Goal: Book appointment/travel/reservation

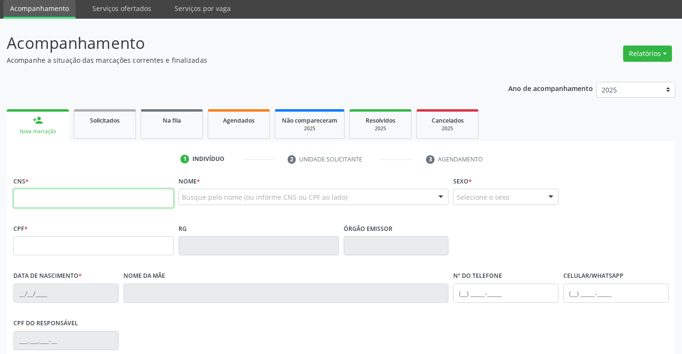
scroll to position [48, 0]
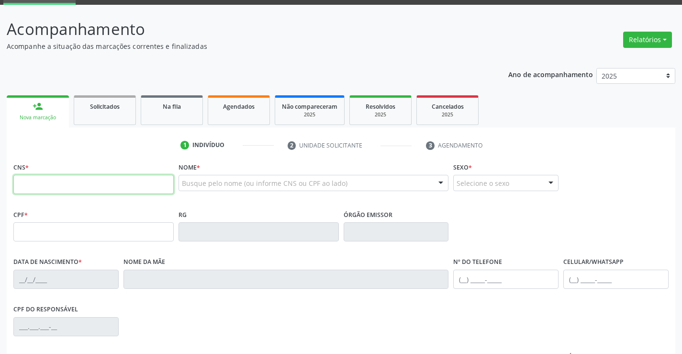
click at [63, 180] on input "text" at bounding box center [93, 184] width 160 height 19
type input "700 0086 0016 7803"
type input "1117769020"
type input "3[DATE]"
type input "[PHONE_NUMBER]"
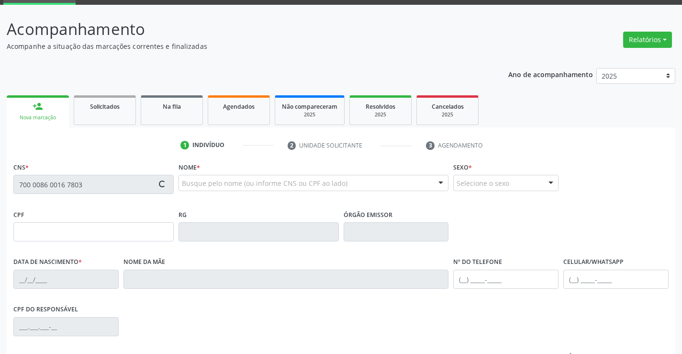
type input "[PHONE_NUMBER]"
type input "029.138.095-61"
type input "S/N"
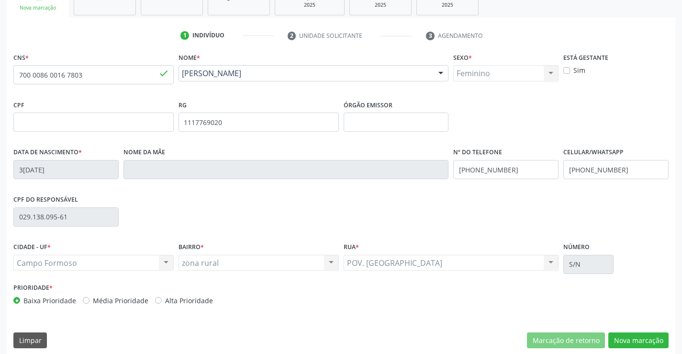
scroll to position [165, 0]
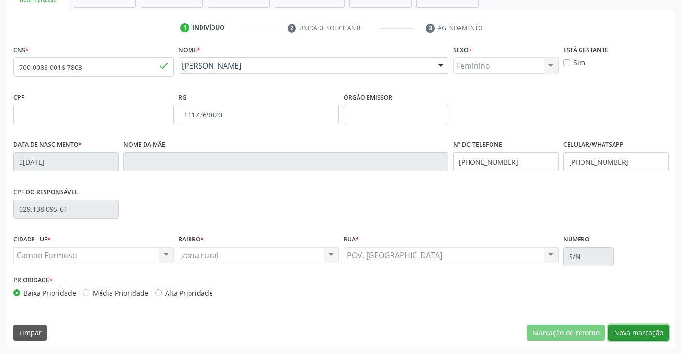
click at [636, 329] on button "Nova marcação" at bounding box center [639, 333] width 60 height 16
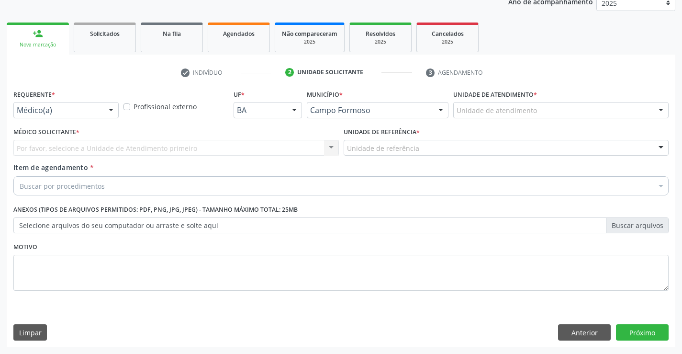
scroll to position [121, 0]
click at [110, 110] on div at bounding box center [111, 110] width 14 height 16
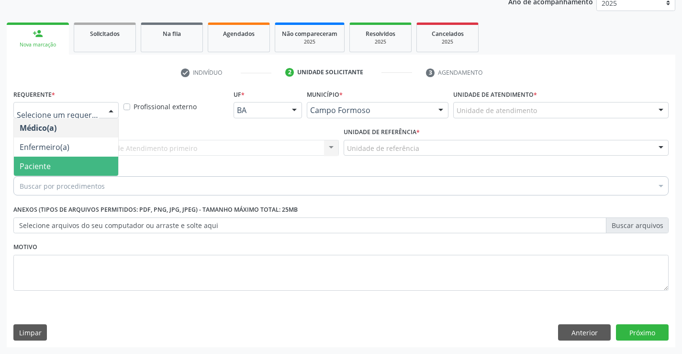
click at [99, 162] on span "Paciente" at bounding box center [66, 166] width 104 height 19
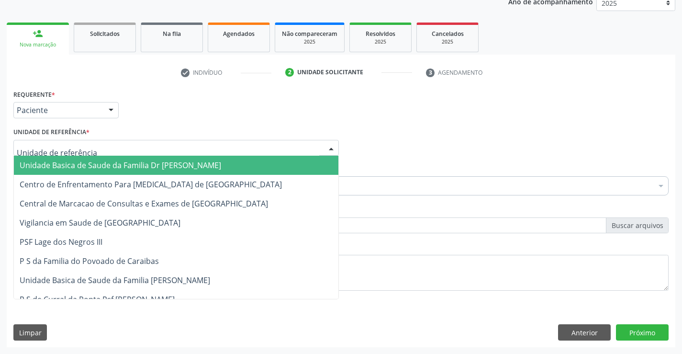
click at [112, 150] on div at bounding box center [176, 148] width 326 height 16
click at [113, 168] on span "Unidade Basica de Saude da Familia Dr [PERSON_NAME]" at bounding box center [121, 165] width 202 height 11
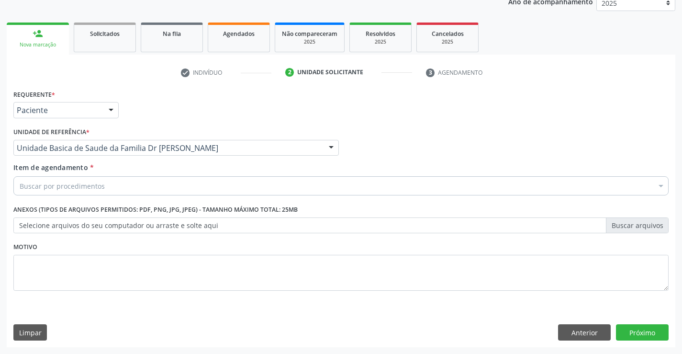
click at [115, 191] on div "Buscar por procedimentos" at bounding box center [341, 185] width 656 height 19
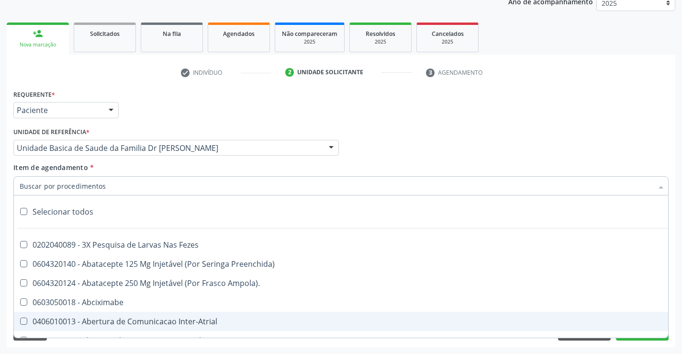
click at [109, 187] on input "Item de agendamento *" at bounding box center [337, 185] width 634 height 19
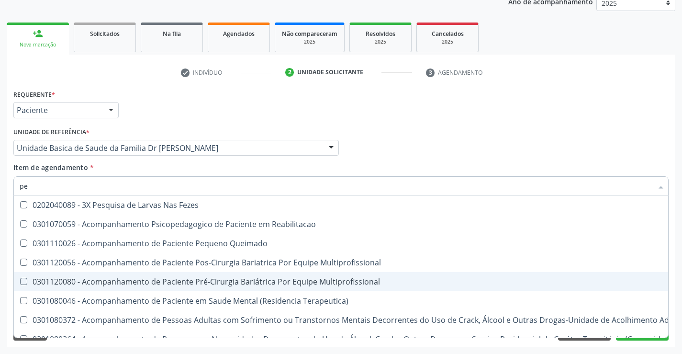
type input "p"
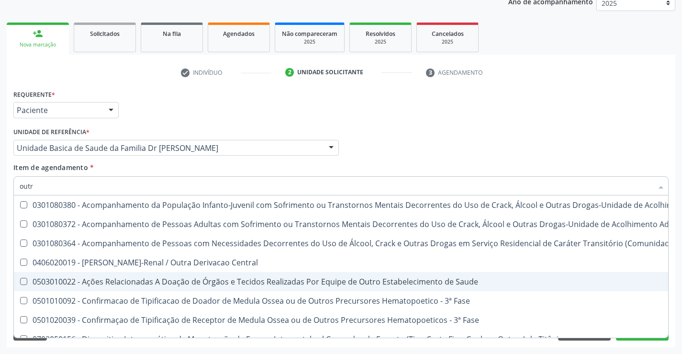
type input "outro"
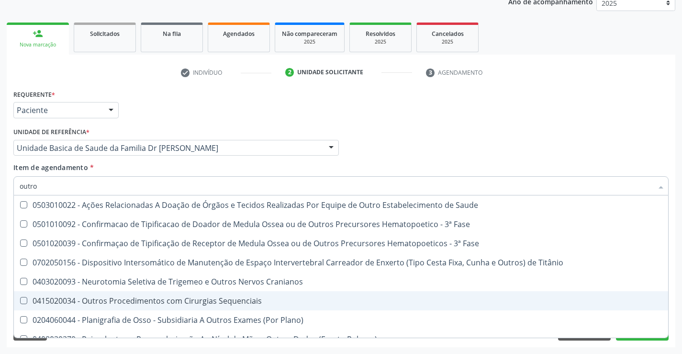
click at [207, 304] on div "0415020034 - Outros Procedimentos com Cirurgias Sequenciais" at bounding box center [341, 301] width 643 height 8
checkbox Sequenciais "true"
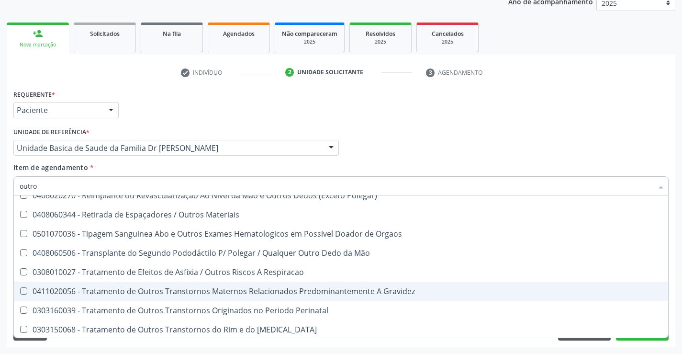
scroll to position [145, 0]
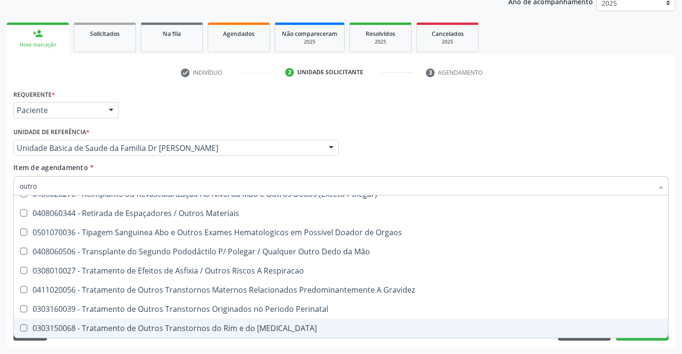
click at [171, 343] on div "Requerente * Paciente Médico(a) Enfermeiro(a) Paciente Nenhum resultado encontr…" at bounding box center [341, 217] width 669 height 260
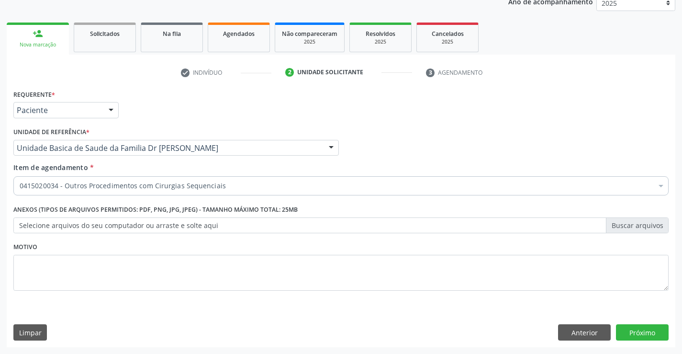
scroll to position [0, 0]
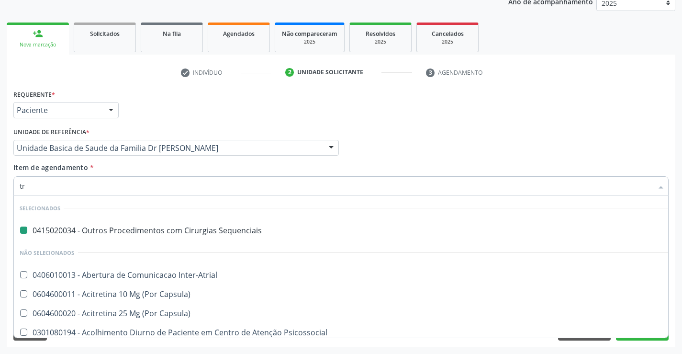
type input "tra"
checkbox Sequenciais "false"
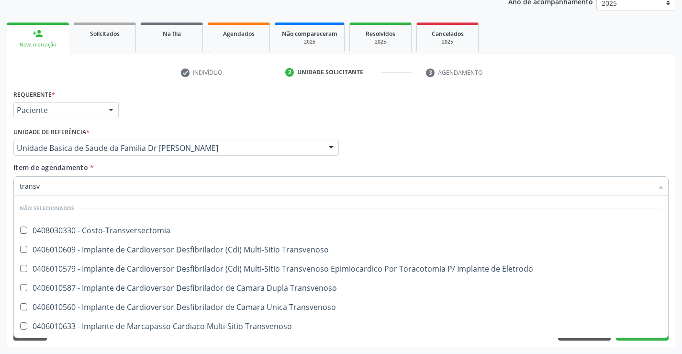
type input "transva"
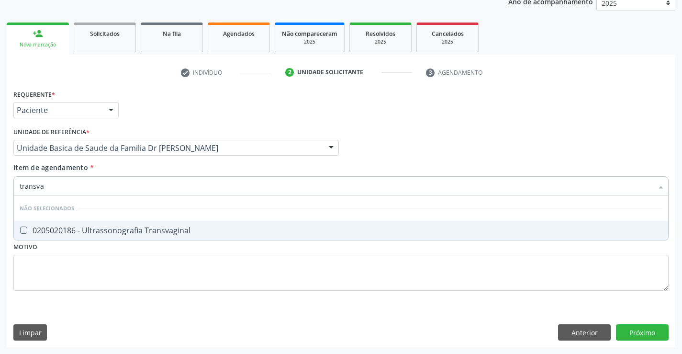
click at [185, 230] on div "0205020186 - Ultrassonografia Transvaginal" at bounding box center [341, 231] width 643 height 8
checkbox Transvaginal "true"
click at [180, 261] on div "Requerente * Paciente Médico(a) Enfermeiro(a) Paciente Nenhum resultado encontr…" at bounding box center [341, 195] width 656 height 217
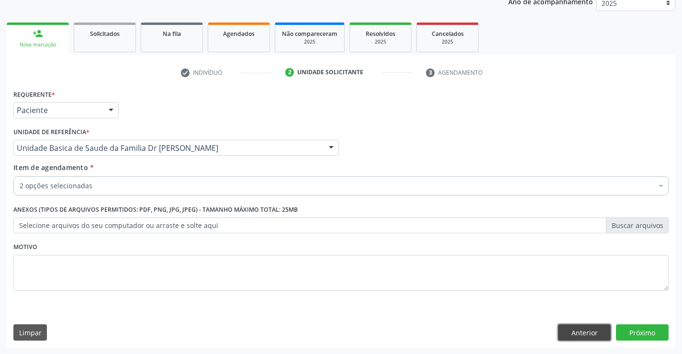
click at [574, 332] on button "Anterior" at bounding box center [584, 332] width 53 height 16
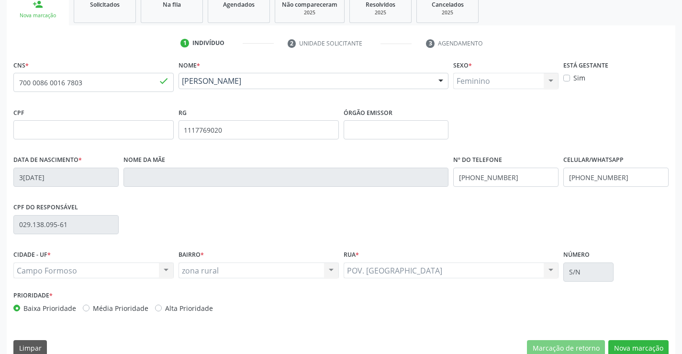
scroll to position [165, 0]
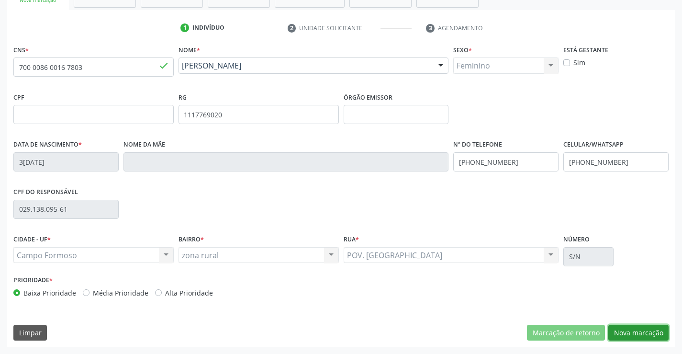
click at [631, 333] on button "Nova marcação" at bounding box center [639, 333] width 60 height 16
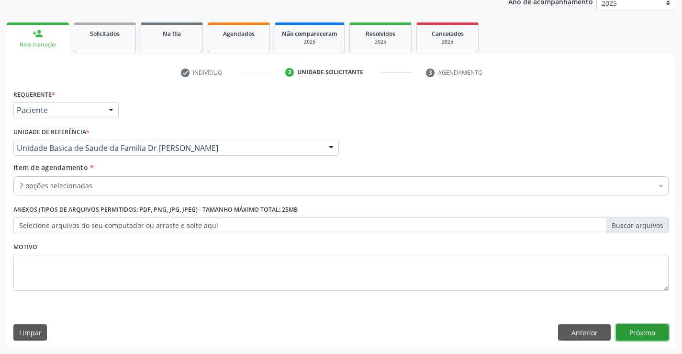
click at [640, 336] on button "Próximo" at bounding box center [642, 332] width 53 height 16
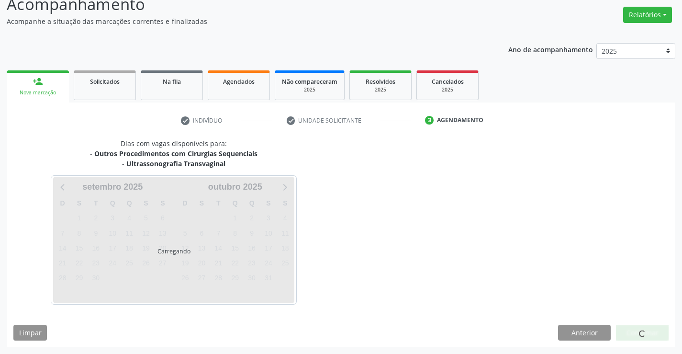
scroll to position [101, 0]
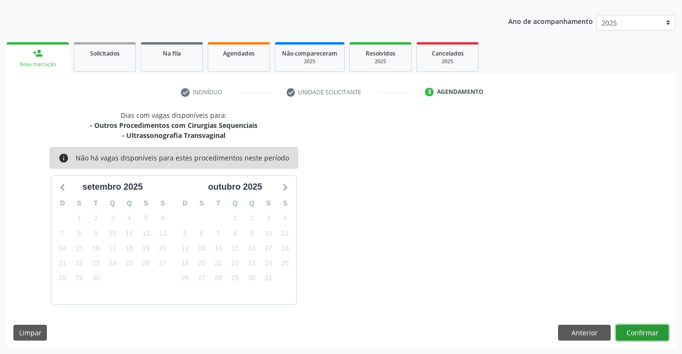
click at [627, 329] on button "Confirmar" at bounding box center [642, 333] width 53 height 16
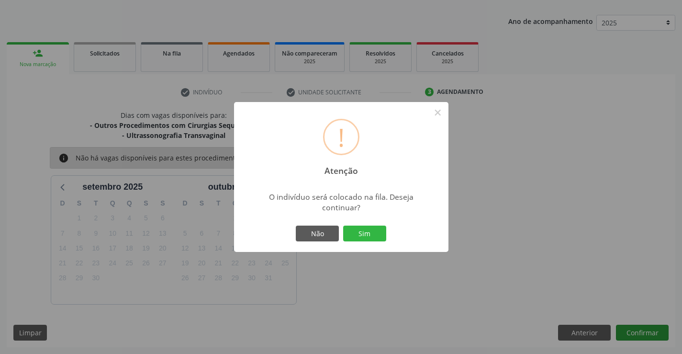
click at [343, 226] on button "Sim" at bounding box center [364, 234] width 43 height 16
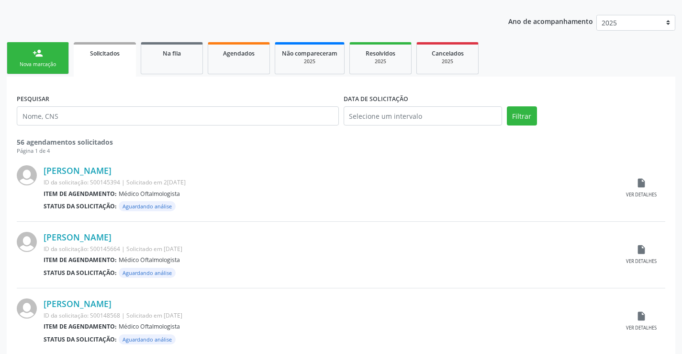
scroll to position [0, 0]
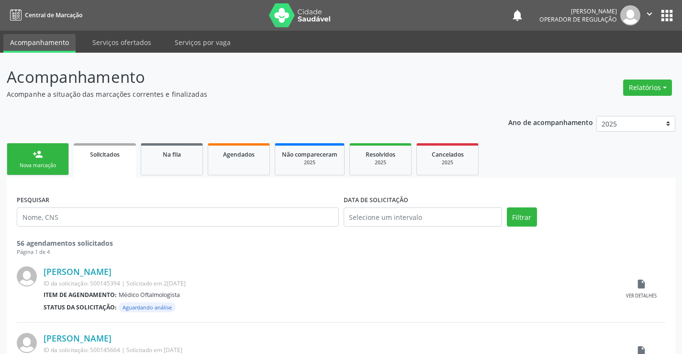
click at [56, 161] on link "person_add Nova marcação" at bounding box center [38, 159] width 62 height 32
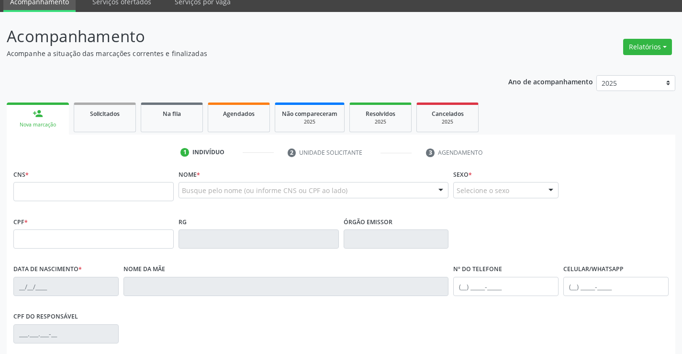
scroll to position [144, 0]
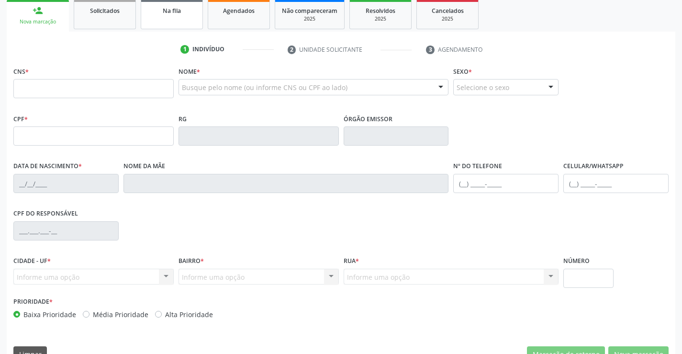
click at [189, 16] on link "Na fila" at bounding box center [172, 15] width 62 height 30
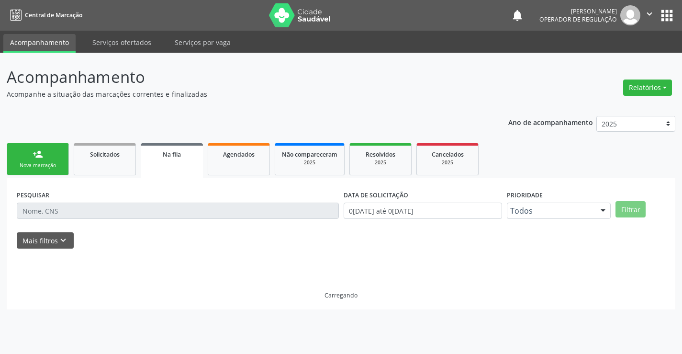
scroll to position [0, 0]
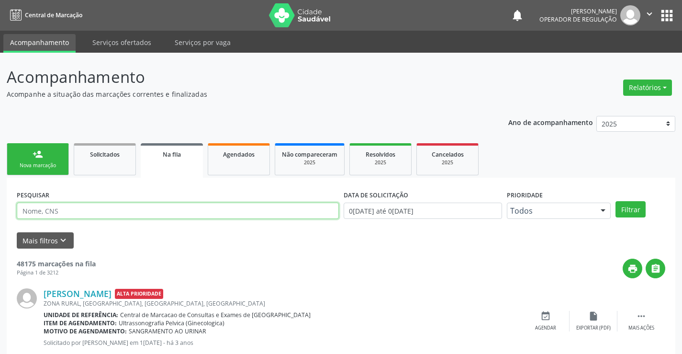
click at [93, 213] on input "text" at bounding box center [178, 211] width 322 height 16
type input "700604430257867"
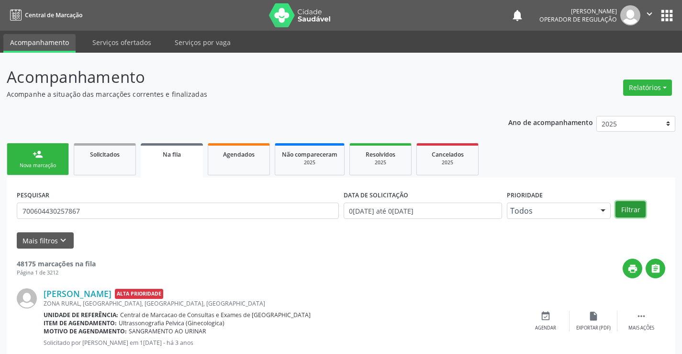
click at [629, 212] on button "Filtrar" at bounding box center [631, 209] width 30 height 16
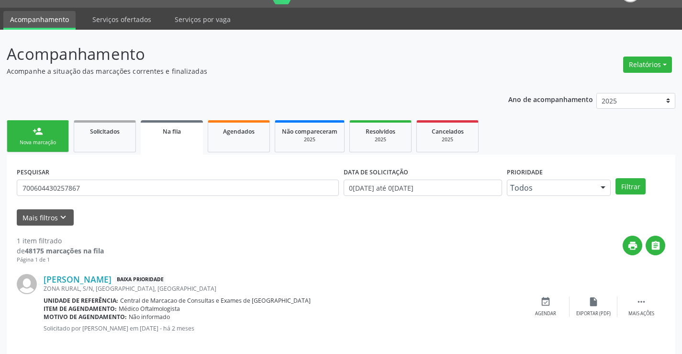
scroll to position [35, 0]
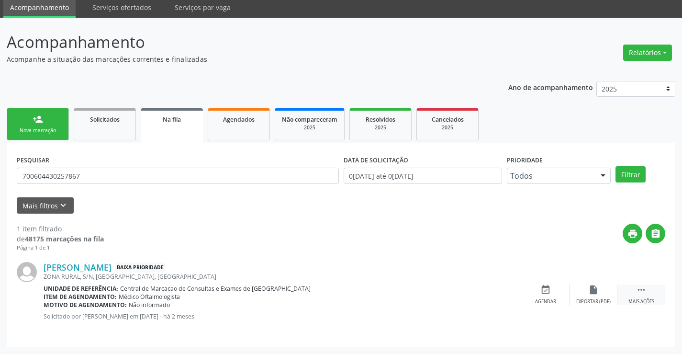
click at [641, 291] on icon "" at bounding box center [641, 289] width 11 height 11
click at [497, 289] on icon "print" at bounding box center [498, 289] width 11 height 11
